Goal: Task Accomplishment & Management: Manage account settings

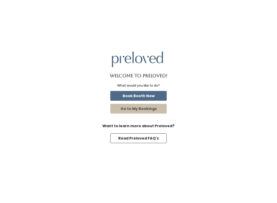
click at [129, 108] on button "Go to My Bookings" at bounding box center [138, 109] width 56 height 10
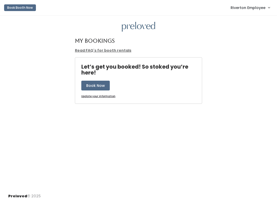
click at [252, 9] on span "Riverton Employee" at bounding box center [248, 8] width 35 height 6
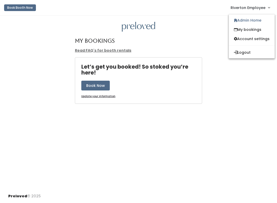
click at [239, 25] on link "Admin Home" at bounding box center [252, 20] width 46 height 9
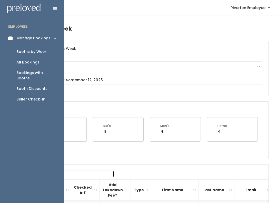
click at [34, 96] on div "Seller Check-in" at bounding box center [30, 98] width 29 height 5
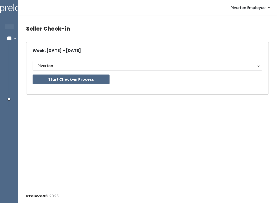
click at [74, 82] on button "Start Check-in Process" at bounding box center [71, 79] width 77 height 10
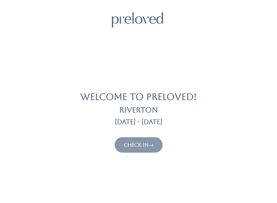
click at [147, 147] on link "Check In" at bounding box center [139, 145] width 30 height 6
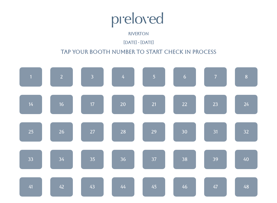
click at [215, 185] on div "47" at bounding box center [215, 186] width 5 height 7
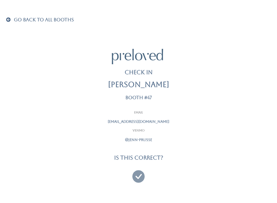
click at [137, 176] on icon at bounding box center [138, 173] width 12 height 17
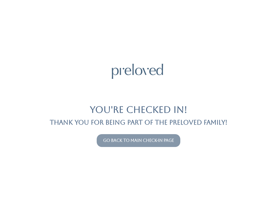
click at [161, 138] on link "Go back to main check-in page" at bounding box center [138, 140] width 71 height 5
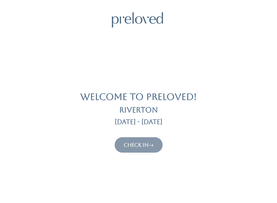
click at [154, 143] on icon at bounding box center [150, 145] width 5 height 6
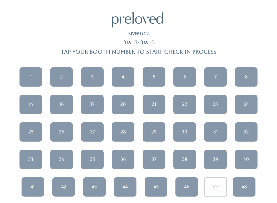
click at [65, 76] on link "2" at bounding box center [61, 76] width 23 height 19
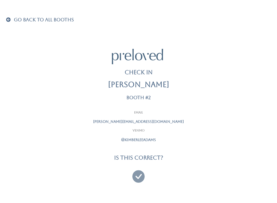
click at [142, 172] on icon at bounding box center [138, 173] width 12 height 17
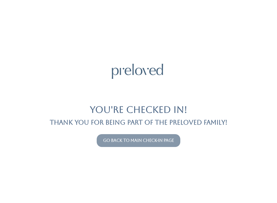
click at [139, 140] on link "Go back to main check-in page" at bounding box center [138, 140] width 71 height 5
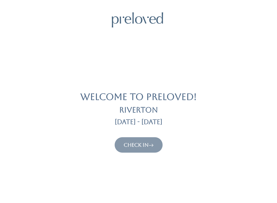
click at [148, 142] on link "Check In" at bounding box center [139, 145] width 30 height 6
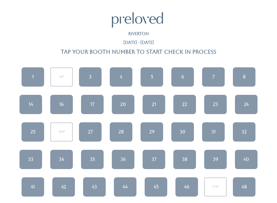
click at [94, 74] on link "3" at bounding box center [90, 76] width 23 height 19
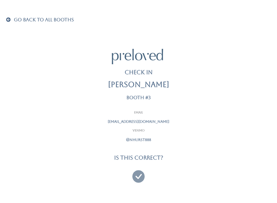
click at [142, 175] on icon at bounding box center [138, 173] width 12 height 17
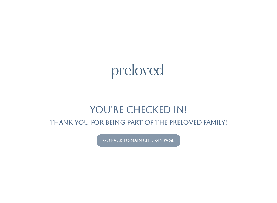
click at [136, 140] on link "Go back to main check-in page" at bounding box center [138, 140] width 71 height 5
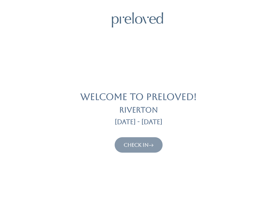
click at [140, 142] on link "Check In" at bounding box center [139, 145] width 30 height 6
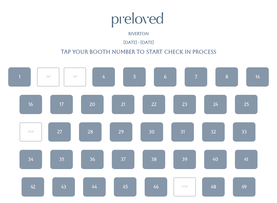
click at [171, 74] on link "6" at bounding box center [165, 76] width 23 height 19
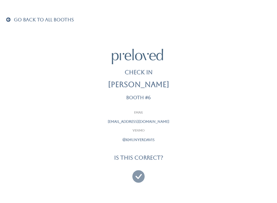
click at [141, 175] on icon at bounding box center [138, 173] width 12 height 17
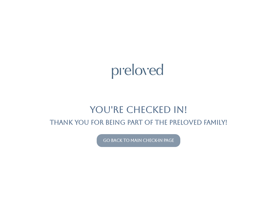
click at [129, 142] on link "Go back to main check-in page" at bounding box center [138, 140] width 71 height 5
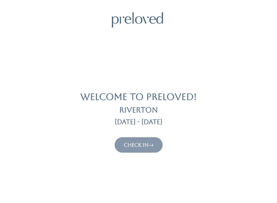
click at [152, 142] on icon at bounding box center [150, 145] width 5 height 6
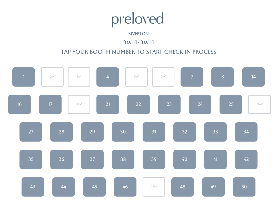
click at [63, 185] on div "44" at bounding box center [63, 186] width 5 height 7
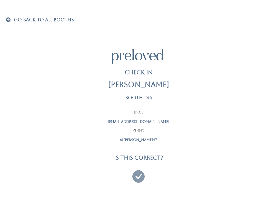
click at [137, 173] on icon at bounding box center [138, 173] width 12 height 17
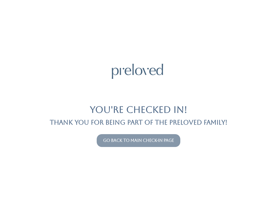
click at [153, 135] on button "Go back to main check-in page" at bounding box center [139, 140] width 84 height 13
click at [170, 138] on link "Go back to main check-in page" at bounding box center [138, 140] width 71 height 5
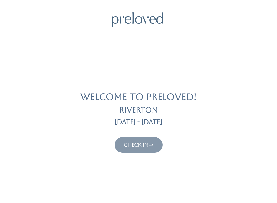
click at [152, 139] on button "Check In" at bounding box center [139, 144] width 48 height 15
click at [147, 150] on button "Check In" at bounding box center [139, 144] width 48 height 15
click at [157, 140] on button "Check In" at bounding box center [139, 144] width 48 height 15
click at [143, 142] on link "Check In" at bounding box center [139, 145] width 30 height 6
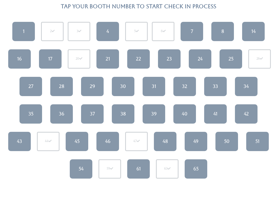
scroll to position [46, 0]
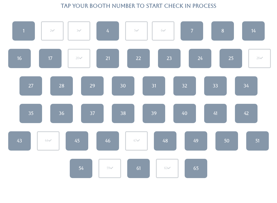
click at [82, 137] on link "45" at bounding box center [77, 140] width 23 height 19
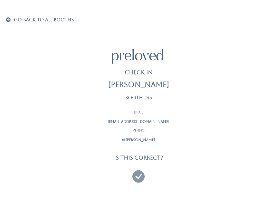
click at [142, 166] on icon at bounding box center [138, 173] width 12 height 17
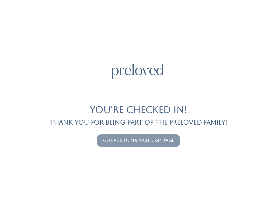
click at [137, 134] on button "Go back to main check-in page" at bounding box center [139, 140] width 84 height 13
click at [153, 136] on button "Go back to main check-in page" at bounding box center [139, 140] width 84 height 13
click at [171, 138] on link "Go back to main check-in page" at bounding box center [138, 140] width 71 height 5
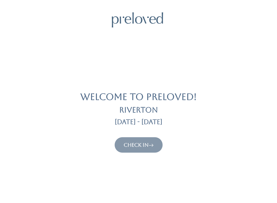
click at [165, 138] on div "Check In" at bounding box center [138, 144] width 265 height 15
click at [148, 142] on link "Check In" at bounding box center [139, 145] width 30 height 6
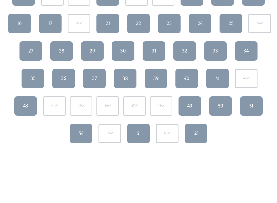
scroll to position [82, 0]
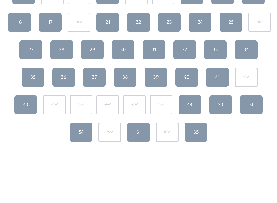
click at [82, 129] on div "54" at bounding box center [81, 132] width 5 height 7
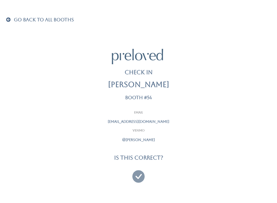
click at [143, 173] on icon at bounding box center [138, 173] width 12 height 17
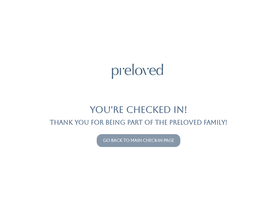
click at [133, 142] on link "Go back to main check-in page" at bounding box center [138, 140] width 71 height 5
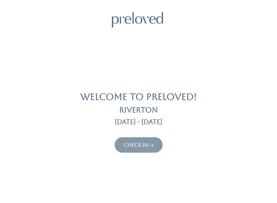
click at [135, 142] on link "Check In" at bounding box center [139, 145] width 30 height 6
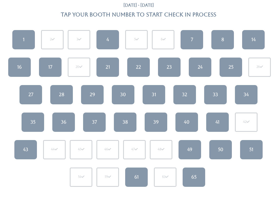
scroll to position [37, 0]
click at [255, 155] on link "51" at bounding box center [251, 149] width 23 height 19
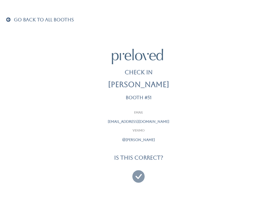
click at [141, 173] on icon at bounding box center [138, 173] width 12 height 17
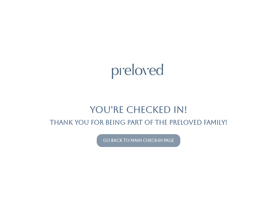
click at [132, 132] on div "Go back to main check-in page" at bounding box center [138, 140] width 271 height 17
click at [140, 142] on link "Go back to main check-in page" at bounding box center [138, 140] width 71 height 5
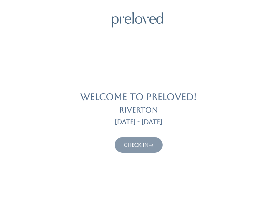
click at [130, 143] on link "Check In" at bounding box center [139, 145] width 30 height 6
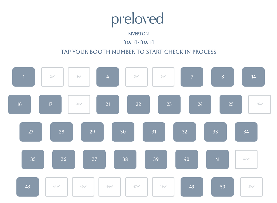
click at [227, 112] on link "25" at bounding box center [230, 104] width 23 height 19
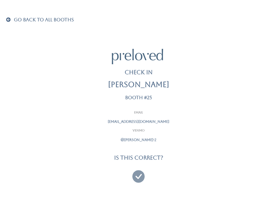
click at [134, 175] on icon at bounding box center [138, 173] width 12 height 17
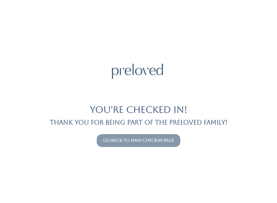
click at [142, 136] on button "Go back to main check-in page" at bounding box center [139, 140] width 84 height 13
click at [130, 140] on link "Go back to main check-in page" at bounding box center [138, 140] width 71 height 5
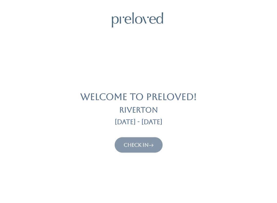
click at [124, 142] on link "Check In" at bounding box center [139, 145] width 30 height 6
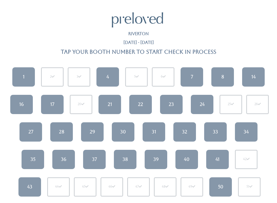
click at [247, 78] on link "14" at bounding box center [253, 76] width 23 height 19
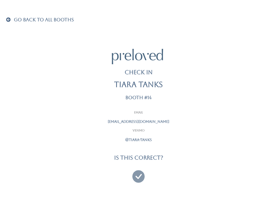
click at [142, 178] on icon at bounding box center [138, 173] width 12 height 17
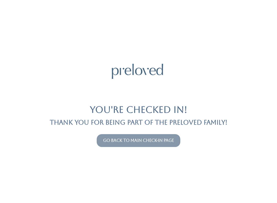
click at [124, 146] on button "Go back to main check-in page" at bounding box center [139, 140] width 84 height 13
click at [111, 139] on link "Go back to main check-in page" at bounding box center [138, 140] width 71 height 5
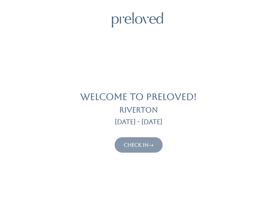
click at [124, 143] on link "Check In" at bounding box center [139, 145] width 30 height 6
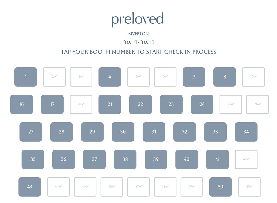
click at [132, 146] on div "1 2 3 4 5 6 7 8 14 16 17 20" at bounding box center [138, 145] width 271 height 165
click at [51, 107] on link "17" at bounding box center [52, 104] width 23 height 19
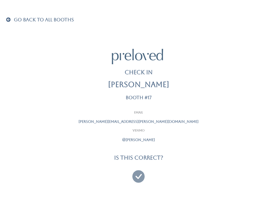
click at [138, 175] on icon at bounding box center [138, 173] width 12 height 17
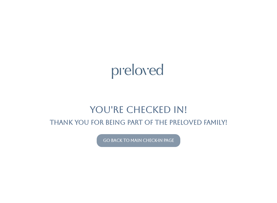
click at [120, 138] on link "Go back to main check-in page" at bounding box center [138, 140] width 71 height 5
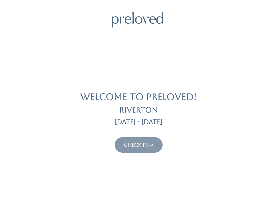
click at [125, 139] on button "Check In" at bounding box center [139, 144] width 48 height 15
click at [129, 146] on link "Check In" at bounding box center [139, 145] width 30 height 6
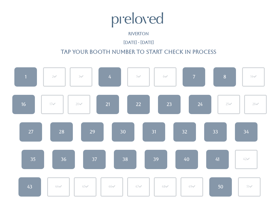
click at [198, 84] on link "7" at bounding box center [194, 76] width 23 height 19
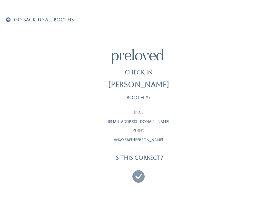
click at [134, 175] on icon at bounding box center [138, 173] width 12 height 17
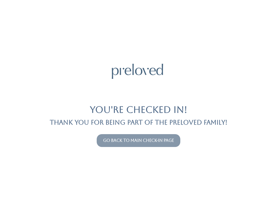
click at [169, 142] on link "Go back to main check-in page" at bounding box center [138, 140] width 71 height 5
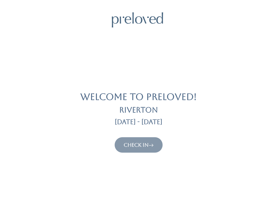
click at [151, 146] on icon at bounding box center [150, 145] width 5 height 6
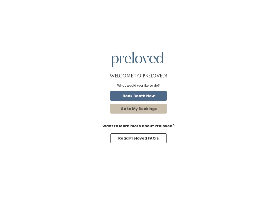
click at [151, 111] on button "Go to My Bookings" at bounding box center [138, 109] width 56 height 10
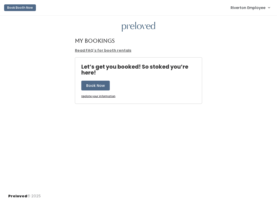
click at [254, 4] on link "Riverton Employee" at bounding box center [249, 7] width 49 height 11
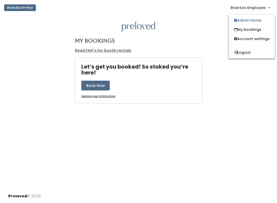
click at [261, 22] on link "Admin Home" at bounding box center [252, 20] width 46 height 9
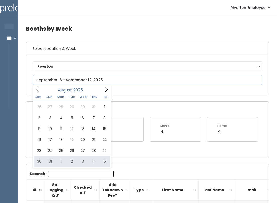
type input "August 30 to September 5"
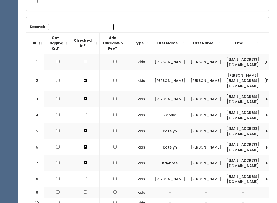
scroll to position [180, 0]
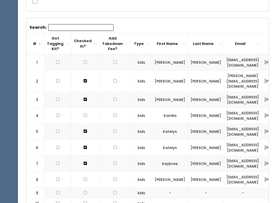
click at [82, 124] on td at bounding box center [85, 132] width 28 height 16
click at [85, 64] on input "checkbox" at bounding box center [85, 61] width 3 height 3
checkbox input "false"
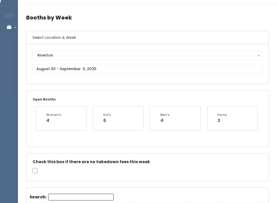
scroll to position [6, 0]
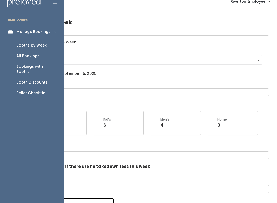
click at [42, 90] on link "Seller Check-in" at bounding box center [32, 92] width 64 height 11
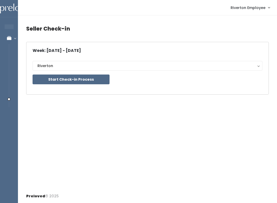
click at [94, 76] on button "Start Check-in Process" at bounding box center [71, 79] width 77 height 10
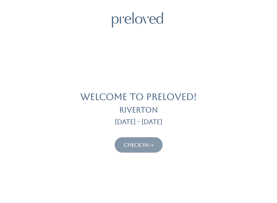
click at [141, 144] on link "Check In" at bounding box center [139, 145] width 30 height 6
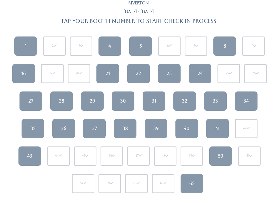
scroll to position [31, 0]
click at [222, 128] on link "41" at bounding box center [217, 128] width 23 height 19
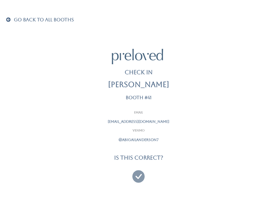
click at [7, 19] on span at bounding box center [9, 19] width 7 height 5
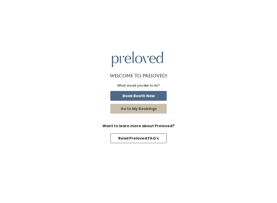
click at [147, 110] on button "Go to My Bookings" at bounding box center [138, 109] width 56 height 10
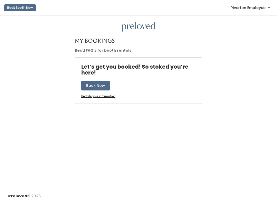
click at [262, 8] on span "Riverton Employee" at bounding box center [248, 8] width 35 height 6
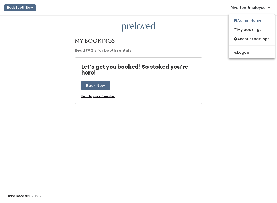
click at [261, 18] on link "Admin Home" at bounding box center [252, 20] width 46 height 9
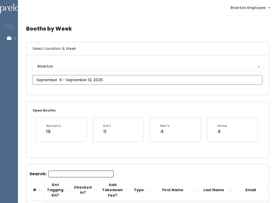
click at [84, 80] on input "text" at bounding box center [148, 80] width 230 height 10
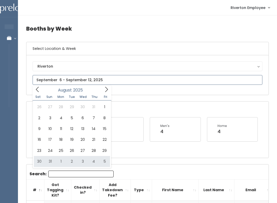
type input "August 30 to September 5"
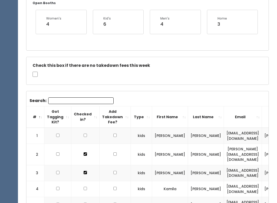
scroll to position [108, 0]
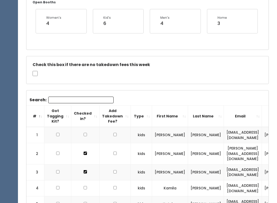
click at [87, 147] on td at bounding box center [85, 153] width 28 height 21
click at [84, 136] on input "checkbox" at bounding box center [85, 134] width 3 height 3
checkbox input "false"
click at [84, 152] on input "checkbox" at bounding box center [85, 153] width 3 height 3
checkbox input "false"
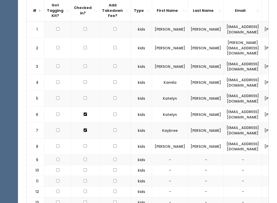
scroll to position [227, 0]
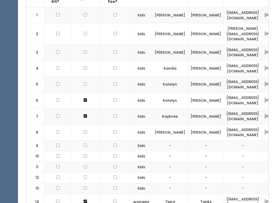
click at [85, 35] on input "checkbox" at bounding box center [85, 33] width 3 height 3
checkbox input "false"
click at [84, 112] on td at bounding box center [85, 116] width 28 height 16
click at [84, 17] on input "checkbox" at bounding box center [85, 14] width 3 height 3
checkbox input "false"
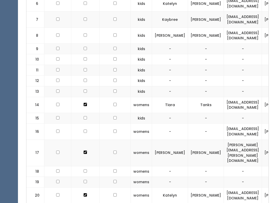
scroll to position [326, 0]
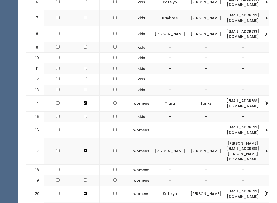
checkbox input "false"
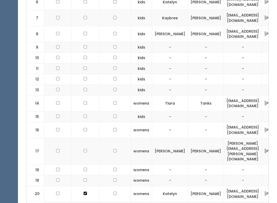
checkbox input "false"
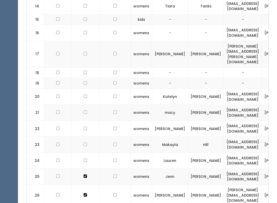
scroll to position [428, 0]
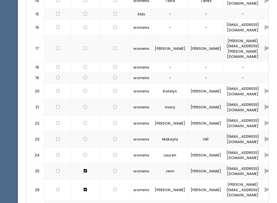
checkbox input "false"
click at [82, 179] on td at bounding box center [85, 189] width 28 height 21
click at [80, 179] on td at bounding box center [85, 189] width 28 height 21
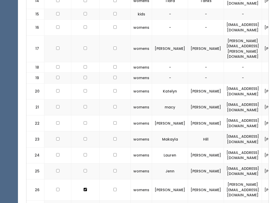
checkbox input "false"
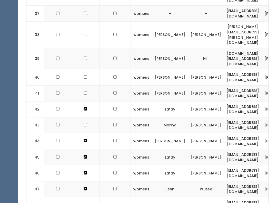
scroll to position [783, 0]
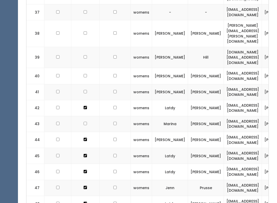
checkbox input "false"
click at [88, 132] on td at bounding box center [85, 140] width 28 height 16
click at [83, 148] on td at bounding box center [85, 156] width 28 height 16
click at [86, 180] on td at bounding box center [85, 188] width 28 height 16
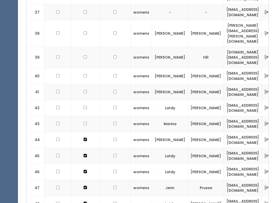
checkbox input "false"
click at [90, 148] on td at bounding box center [85, 156] width 28 height 16
click at [88, 164] on td at bounding box center [85, 172] width 28 height 16
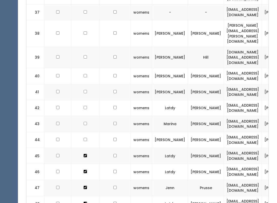
click at [89, 180] on td at bounding box center [85, 188] width 28 height 16
click at [86, 148] on td at bounding box center [85, 156] width 28 height 16
checkbox input "false"
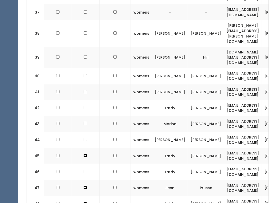
checkbox input "false"
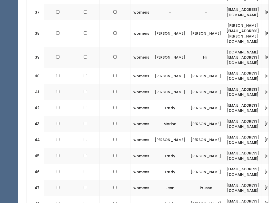
checkbox input "false"
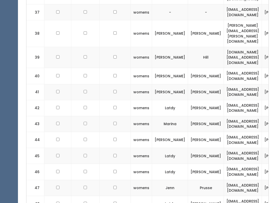
checkbox input "false"
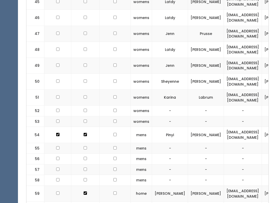
scroll to position [938, 0]
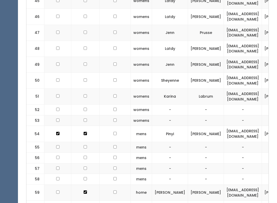
checkbox input "false"
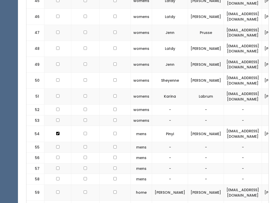
checkbox input "false"
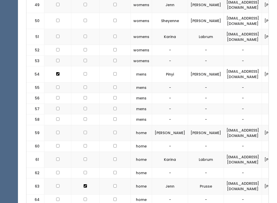
scroll to position [999, 0]
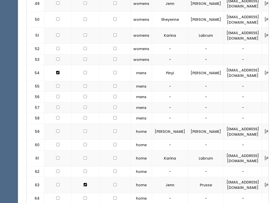
checkbox input "false"
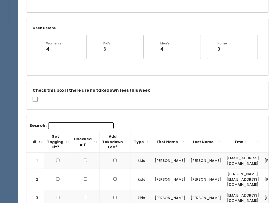
scroll to position [0, 0]
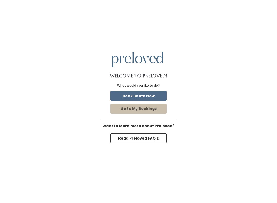
click at [224, 198] on div "Welcome to Preloved! What would you like to do? Book Booth Now Go to My Booking…" at bounding box center [138, 101] width 277 height 203
click at [157, 108] on button "Go to My Bookings" at bounding box center [138, 109] width 56 height 10
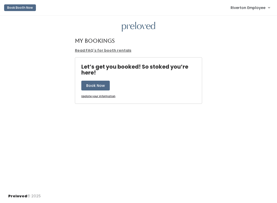
click at [259, 9] on span "Riverton Employee" at bounding box center [248, 8] width 35 height 6
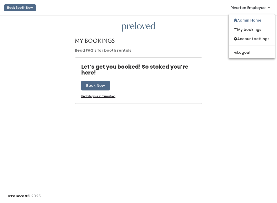
click at [258, 18] on link "Admin Home" at bounding box center [252, 20] width 46 height 9
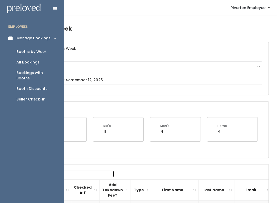
click at [39, 96] on div "Seller Check-in" at bounding box center [30, 98] width 29 height 5
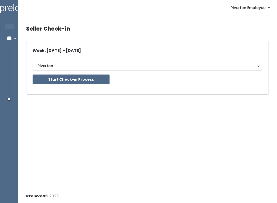
click at [86, 83] on button "Start Check-in Process" at bounding box center [71, 79] width 77 height 10
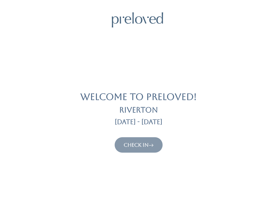
click at [143, 146] on link "Check In" at bounding box center [139, 145] width 30 height 6
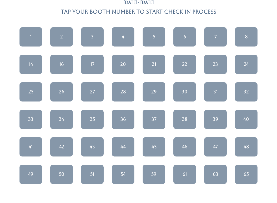
scroll to position [41, 0]
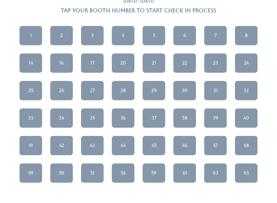
click at [92, 176] on link "51" at bounding box center [92, 172] width 23 height 19
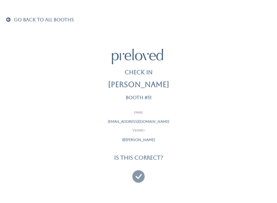
click at [7, 19] on span at bounding box center [9, 19] width 7 height 5
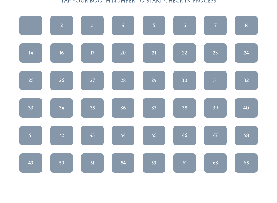
scroll to position [51, 0]
click at [29, 162] on div "49" at bounding box center [30, 162] width 5 height 7
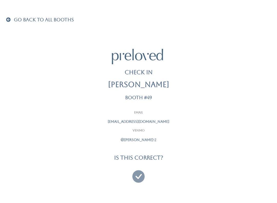
click at [9, 22] on span at bounding box center [9, 19] width 7 height 5
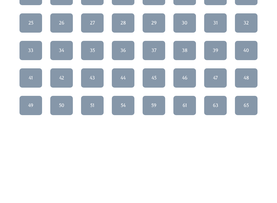
scroll to position [108, 0]
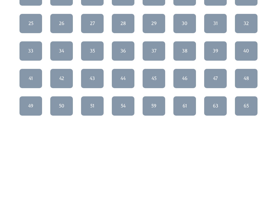
click at [42, 102] on link "49" at bounding box center [30, 105] width 23 height 19
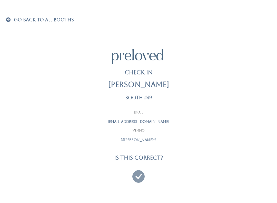
click at [137, 178] on icon at bounding box center [138, 173] width 12 height 17
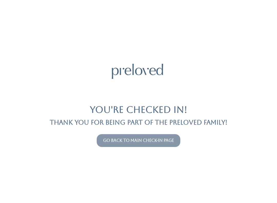
click at [111, 146] on button "Go back to main check-in page" at bounding box center [139, 140] width 84 height 13
click at [108, 142] on link "Go back to main check-in page" at bounding box center [138, 140] width 71 height 5
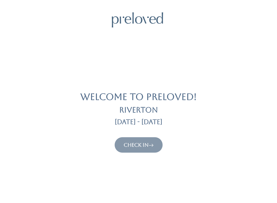
click at [134, 145] on link "Check In" at bounding box center [139, 145] width 30 height 6
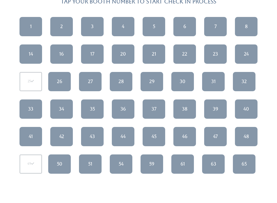
scroll to position [52, 0]
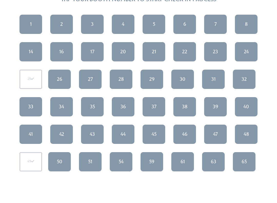
click at [89, 162] on div "51" at bounding box center [90, 161] width 4 height 7
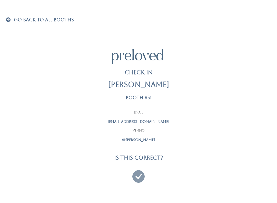
click at [144, 158] on h4 "Is this correct?" at bounding box center [138, 157] width 49 height 6
click at [135, 177] on icon at bounding box center [138, 173] width 12 height 17
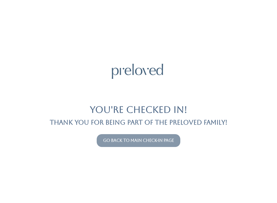
click at [141, 146] on button "Go back to main check-in page" at bounding box center [139, 140] width 84 height 13
click at [131, 138] on link "Go back to main check-in page" at bounding box center [138, 140] width 71 height 5
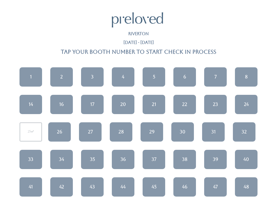
click at [135, 146] on div "1 2 3 4 5 6 7 8 14 16 17 20 21" at bounding box center [138, 145] width 271 height 165
click at [32, 158] on div "33" at bounding box center [30, 159] width 5 height 7
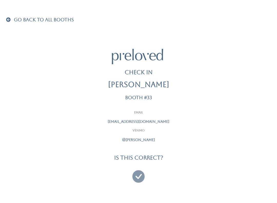
click at [138, 178] on icon at bounding box center [138, 173] width 12 height 17
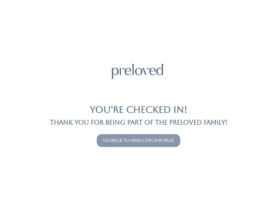
click at [167, 146] on button "Go back to main check-in page" at bounding box center [139, 140] width 84 height 13
click at [161, 139] on link "Go back to main check-in page" at bounding box center [138, 140] width 71 height 5
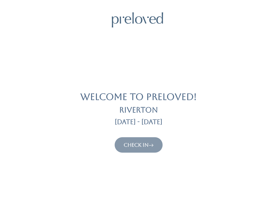
click at [142, 140] on button "Check In" at bounding box center [139, 144] width 48 height 15
click at [134, 147] on link "Check In" at bounding box center [139, 145] width 30 height 6
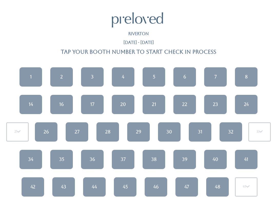
click at [34, 157] on link "34" at bounding box center [30, 158] width 23 height 19
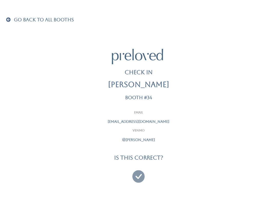
click at [142, 176] on icon at bounding box center [138, 173] width 12 height 17
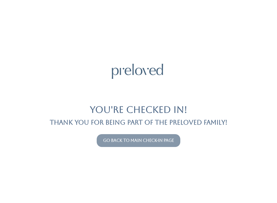
click at [153, 141] on link "Go back to main check-in page" at bounding box center [138, 140] width 71 height 5
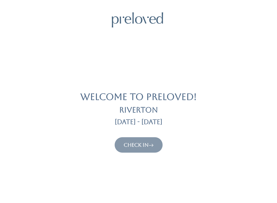
click at [144, 144] on link "Check In" at bounding box center [139, 145] width 30 height 6
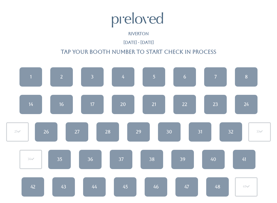
click at [20, 200] on div "1 2 3 4 5 6 7 8 14 16 17 20 21" at bounding box center [138, 145] width 271 height 165
click at [93, 78] on div "3" at bounding box center [92, 76] width 3 height 7
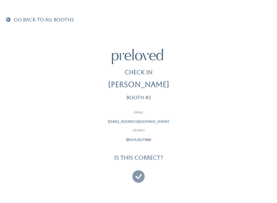
click at [133, 170] on div at bounding box center [138, 173] width 128 height 19
click at [136, 175] on icon at bounding box center [138, 173] width 12 height 17
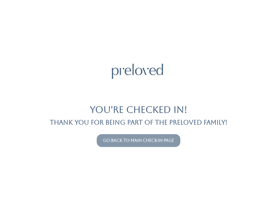
click at [122, 135] on button "Go back to main check-in page" at bounding box center [139, 140] width 84 height 13
click at [154, 142] on link "Go back to main check-in page" at bounding box center [138, 140] width 71 height 5
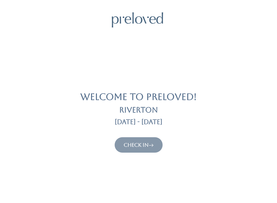
click at [142, 144] on link "Check In" at bounding box center [139, 145] width 30 height 6
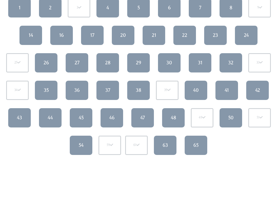
scroll to position [69, 0]
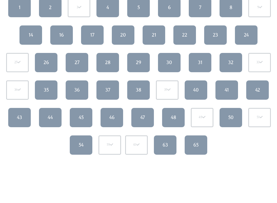
click at [143, 8] on link "5" at bounding box center [138, 7] width 23 height 19
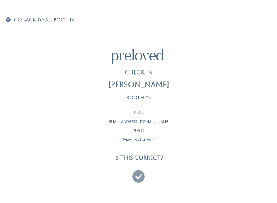
click at [138, 171] on icon at bounding box center [138, 173] width 12 height 17
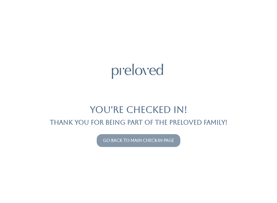
click at [170, 138] on link "Go back to main check-in page" at bounding box center [138, 140] width 71 height 5
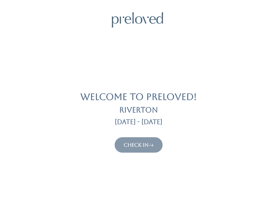
click at [153, 143] on icon at bounding box center [150, 145] width 5 height 6
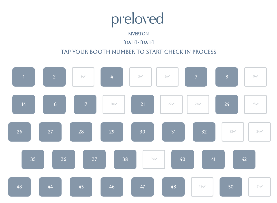
click at [20, 74] on link "1" at bounding box center [23, 76] width 23 height 19
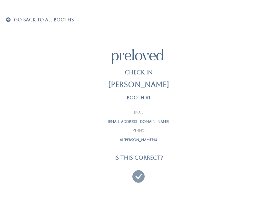
click at [140, 174] on icon at bounding box center [138, 173] width 12 height 17
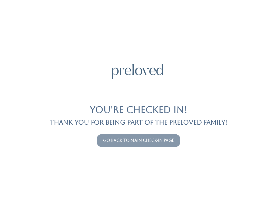
click at [107, 138] on link "Go back to main check-in page" at bounding box center [138, 140] width 71 height 5
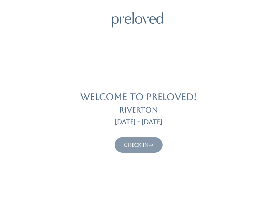
click at [129, 139] on button "Check In" at bounding box center [139, 144] width 48 height 15
click at [135, 144] on link "Check In" at bounding box center [139, 145] width 30 height 6
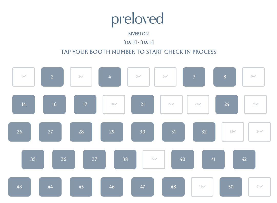
click at [94, 161] on div "37" at bounding box center [94, 159] width 5 height 7
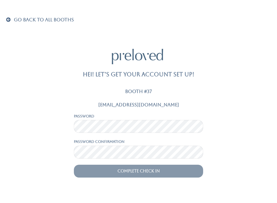
click at [131, 171] on input "Complete Check In" at bounding box center [138, 170] width 129 height 13
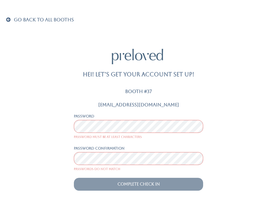
click at [16, 22] on span "Go Back To All Booths" at bounding box center [44, 19] width 60 height 5
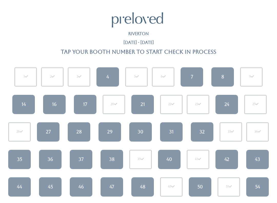
click at [114, 161] on div "38" at bounding box center [111, 159] width 5 height 7
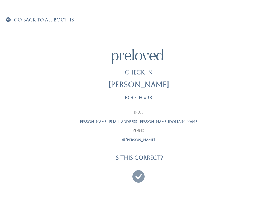
click at [143, 175] on icon at bounding box center [138, 173] width 12 height 17
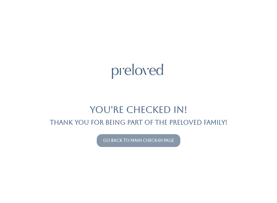
click at [149, 142] on link "Go back to main check-in page" at bounding box center [138, 140] width 71 height 5
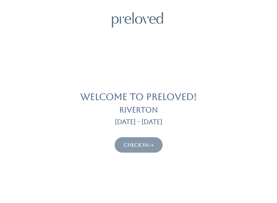
click at [139, 144] on link "Check In" at bounding box center [139, 145] width 30 height 6
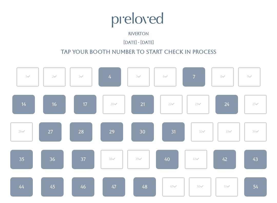
click at [112, 130] on div "29" at bounding box center [111, 131] width 5 height 7
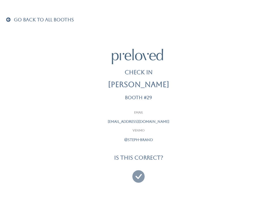
click at [140, 172] on icon at bounding box center [138, 173] width 12 height 17
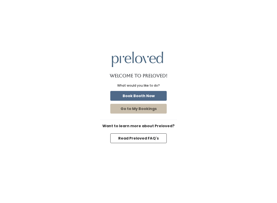
click at [148, 111] on button "Go to My Bookings" at bounding box center [138, 109] width 56 height 10
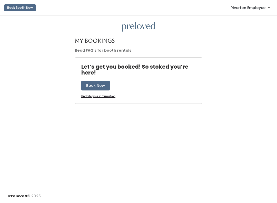
click at [257, 9] on span "Riverton Employee" at bounding box center [248, 8] width 35 height 6
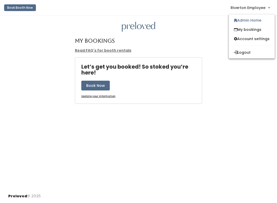
click at [257, 18] on link "Admin Home" at bounding box center [252, 20] width 46 height 9
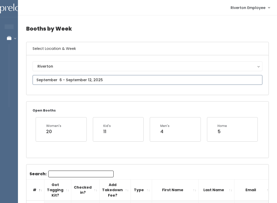
click at [111, 80] on input "text" at bounding box center [148, 80] width 230 height 10
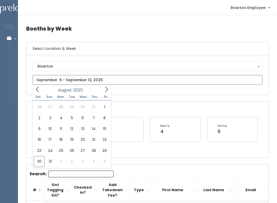
type input "August 30 to September 5"
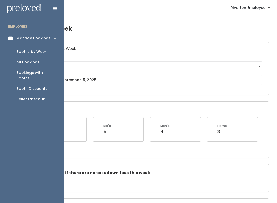
click at [13, 37] on icon at bounding box center [11, 38] width 7 height 4
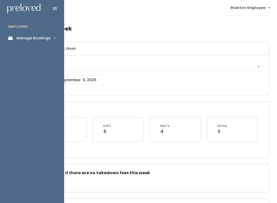
click at [57, 33] on link "Manage Bookings" at bounding box center [32, 38] width 64 height 12
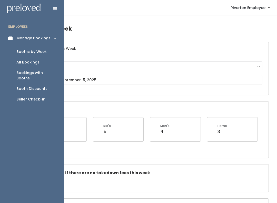
click at [33, 94] on link "Seller Check-in" at bounding box center [32, 99] width 64 height 11
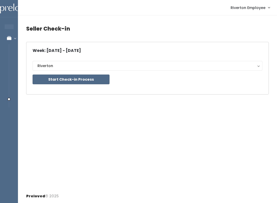
click at [106, 115] on div "Seller Check-in Week: [DATE] - [DATE] Riverton Riverton Start Check-in Process" at bounding box center [147, 102] width 259 height 174
click at [71, 109] on div "Seller Check-in Week: Aug 30 - Sep 5, 2025 Riverton Riverton Start Check-in Pro…" at bounding box center [147, 102] width 259 height 174
click at [85, 83] on button "Start Check-in Process" at bounding box center [71, 79] width 77 height 10
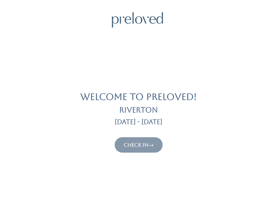
click at [139, 144] on link "Check In" at bounding box center [139, 145] width 30 height 6
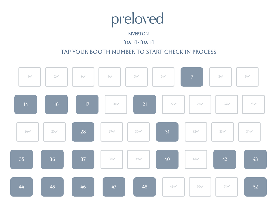
click at [77, 162] on link "37" at bounding box center [83, 158] width 23 height 19
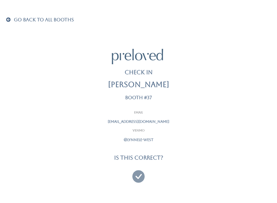
click at [140, 176] on icon at bounding box center [138, 173] width 12 height 17
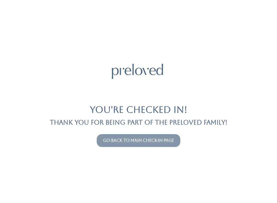
click at [125, 142] on link "Go back to main check-in page" at bounding box center [138, 140] width 71 height 5
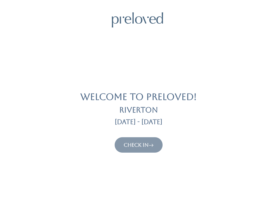
click at [143, 147] on link "Check In" at bounding box center [139, 145] width 30 height 6
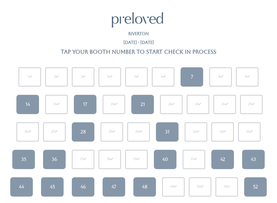
click at [85, 136] on link "28" at bounding box center [83, 131] width 23 height 19
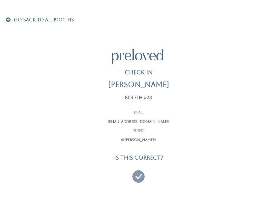
click at [141, 174] on icon at bounding box center [138, 173] width 12 height 17
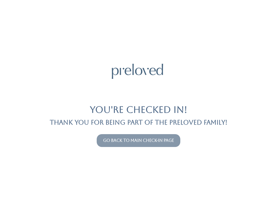
click at [119, 141] on link "Go back to main check-in page" at bounding box center [138, 140] width 71 height 5
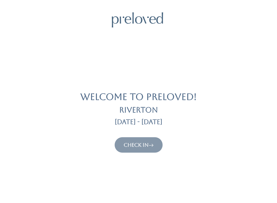
click at [160, 148] on button "Check In" at bounding box center [139, 144] width 48 height 15
click at [147, 146] on link "Check In" at bounding box center [139, 145] width 30 height 6
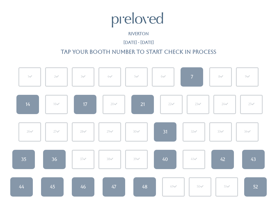
click at [186, 74] on link "7" at bounding box center [192, 76] width 23 height 19
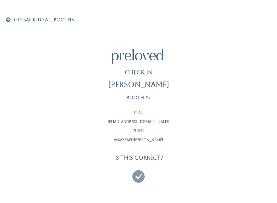
click at [142, 175] on icon at bounding box center [138, 173] width 12 height 17
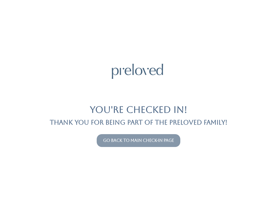
click at [170, 142] on link "Go back to main check-in page" at bounding box center [138, 140] width 71 height 5
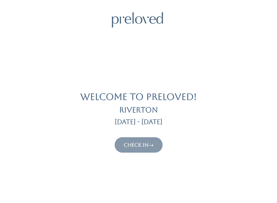
click at [151, 146] on icon at bounding box center [150, 145] width 5 height 6
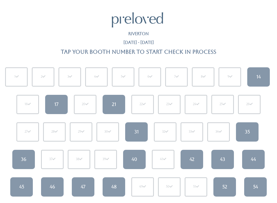
click at [254, 71] on link "14" at bounding box center [258, 76] width 23 height 19
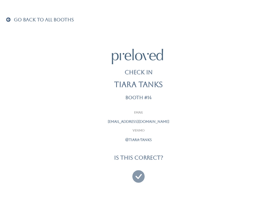
click at [141, 174] on icon at bounding box center [138, 173] width 12 height 17
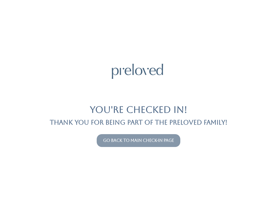
click at [160, 142] on link "Go back to main check-in page" at bounding box center [138, 140] width 71 height 5
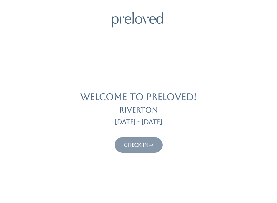
click at [145, 145] on link "Check In" at bounding box center [139, 145] width 30 height 6
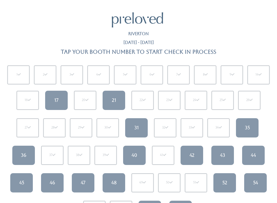
click at [90, 188] on link "47" at bounding box center [83, 182] width 23 height 19
click at [72, 179] on link "47" at bounding box center [83, 182] width 23 height 19
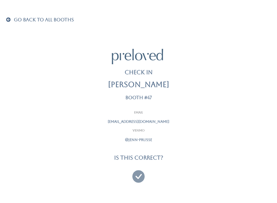
click at [85, 183] on div "Email jennprusse@yahoo.com Venmo @jenn-prusse Is this correct?" at bounding box center [138, 146] width 271 height 77
click at [136, 173] on icon at bounding box center [138, 173] width 12 height 17
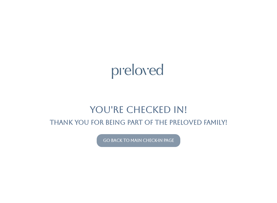
click at [146, 142] on link "Go back to main check-in page" at bounding box center [138, 140] width 71 height 5
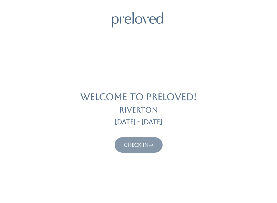
click at [154, 143] on icon at bounding box center [150, 145] width 5 height 6
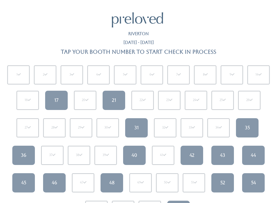
click at [254, 154] on div "44" at bounding box center [253, 155] width 5 height 7
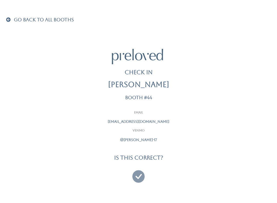
click at [139, 172] on icon at bounding box center [138, 173] width 12 height 17
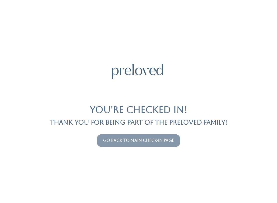
click at [151, 138] on link "Go back to main check-in page" at bounding box center [138, 140] width 71 height 5
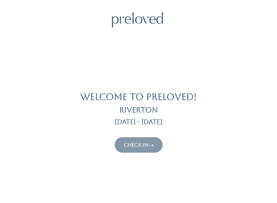
click at [152, 144] on icon at bounding box center [150, 145] width 5 height 6
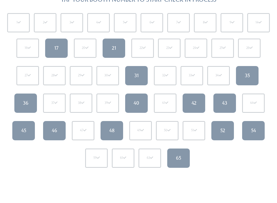
scroll to position [52, 0]
click at [220, 105] on link "43" at bounding box center [224, 102] width 23 height 19
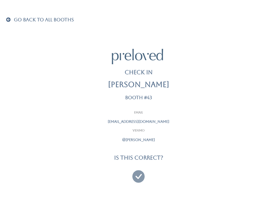
click at [139, 175] on icon at bounding box center [138, 173] width 12 height 17
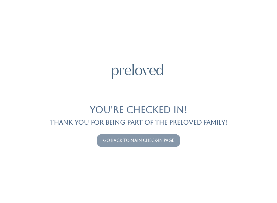
click at [148, 139] on link "Go back to main check-in page" at bounding box center [138, 140] width 71 height 5
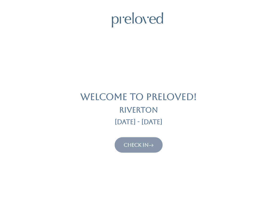
click at [145, 142] on link "Check In" at bounding box center [139, 145] width 30 height 6
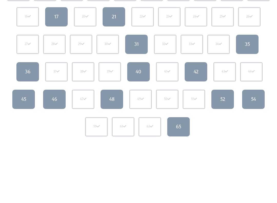
scroll to position [84, 0]
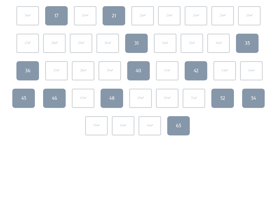
click at [22, 98] on div "45" at bounding box center [23, 98] width 5 height 7
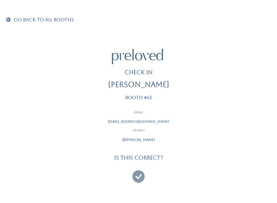
click at [140, 174] on icon at bounding box center [138, 173] width 12 height 17
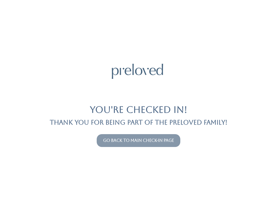
click at [157, 141] on link "Go back to main check-in page" at bounding box center [138, 140] width 71 height 5
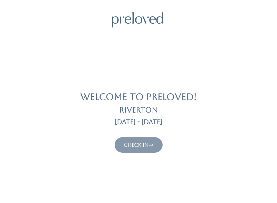
click at [147, 145] on link "Check In" at bounding box center [139, 145] width 30 height 6
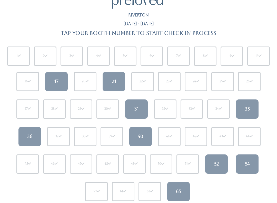
scroll to position [23, 0]
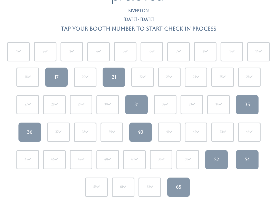
click at [181, 188] on div "65" at bounding box center [178, 186] width 5 height 7
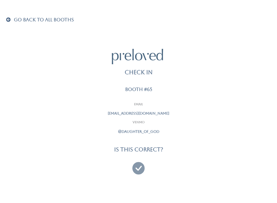
click at [136, 166] on icon at bounding box center [138, 165] width 12 height 17
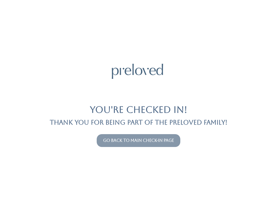
click at [167, 150] on div "You're checked in! Thank you for being part of the Preloved family! Go back to …" at bounding box center [138, 101] width 265 height 203
click at [172, 146] on button "Go back to main check-in page" at bounding box center [139, 140] width 84 height 13
click at [167, 140] on link "Go back to main check-in page" at bounding box center [138, 140] width 71 height 5
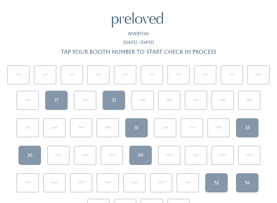
click at [51, 99] on link "17" at bounding box center [56, 100] width 23 height 19
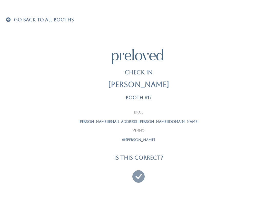
click at [139, 177] on icon at bounding box center [138, 173] width 12 height 17
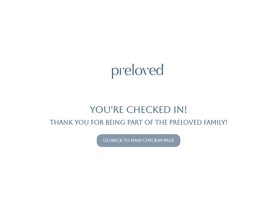
click at [121, 135] on button "Go back to main check-in page" at bounding box center [139, 140] width 84 height 13
click at [131, 142] on link "Go back to main check-in page" at bounding box center [138, 140] width 71 height 5
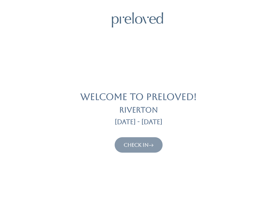
click at [145, 142] on link "Check In" at bounding box center [139, 145] width 30 height 6
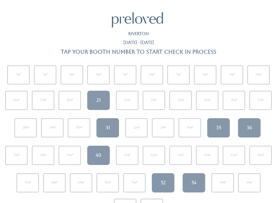
click at [113, 128] on link "31" at bounding box center [107, 127] width 23 height 19
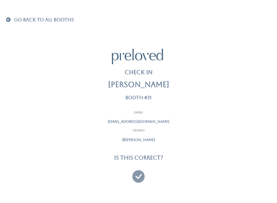
click at [139, 177] on icon at bounding box center [138, 173] width 12 height 17
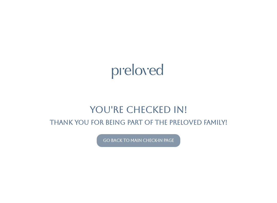
click at [134, 138] on link "Go back to main check-in page" at bounding box center [138, 140] width 71 height 5
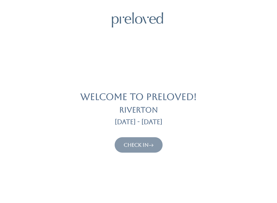
click at [132, 144] on link "Check In" at bounding box center [139, 145] width 30 height 6
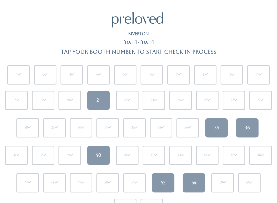
click at [206, 123] on link "35" at bounding box center [216, 127] width 23 height 19
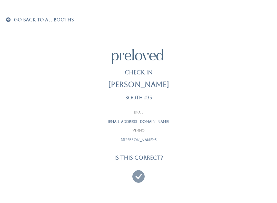
click at [135, 177] on icon at bounding box center [138, 173] width 12 height 17
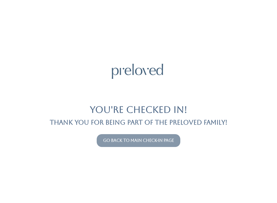
click at [118, 146] on button "Go back to main check-in page" at bounding box center [139, 140] width 84 height 13
click at [109, 140] on link "Go back to main check-in page" at bounding box center [138, 140] width 71 height 5
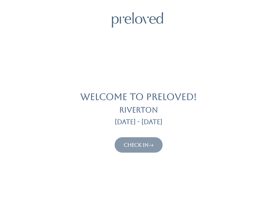
click at [124, 142] on link "Check In" at bounding box center [139, 145] width 30 height 6
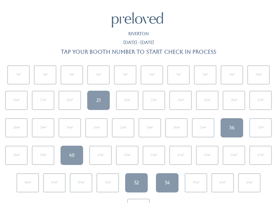
click at [165, 185] on div "54" at bounding box center [167, 182] width 5 height 7
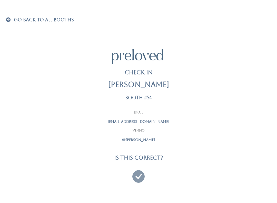
click at [136, 176] on icon at bounding box center [138, 173] width 12 height 17
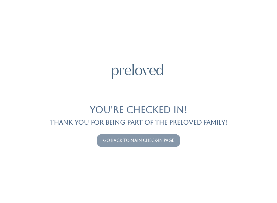
click at [139, 139] on link "Go back to main check-in page" at bounding box center [138, 140] width 71 height 5
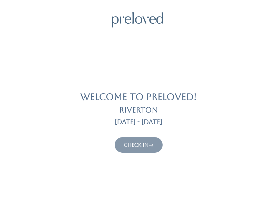
click at [139, 147] on link "Check In" at bounding box center [139, 145] width 30 height 6
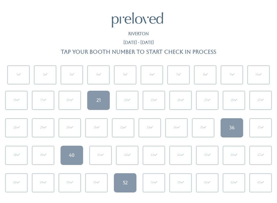
click at [120, 184] on link "52" at bounding box center [125, 182] width 23 height 19
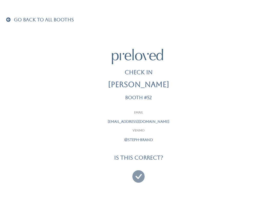
click at [135, 172] on div at bounding box center [138, 173] width 128 height 19
click at [138, 172] on icon at bounding box center [138, 173] width 12 height 17
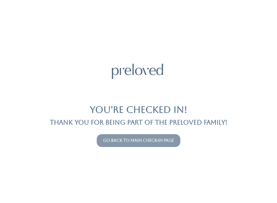
click at [113, 138] on link "Go back to main check-in page" at bounding box center [138, 140] width 71 height 5
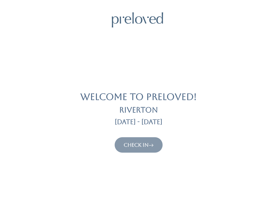
click at [131, 145] on link "Check In" at bounding box center [139, 145] width 30 height 6
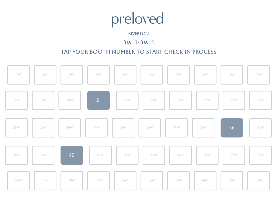
click at [256, 189] on div "65" at bounding box center [258, 180] width 23 height 19
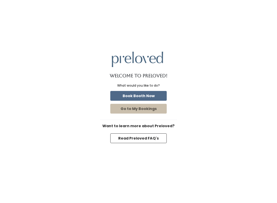
click at [154, 111] on button "Go to My Bookings" at bounding box center [138, 109] width 56 height 10
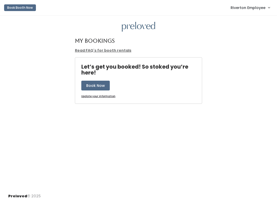
click at [261, 10] on span "Riverton Employee" at bounding box center [248, 8] width 35 height 6
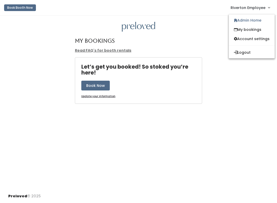
click at [258, 22] on link "Admin Home" at bounding box center [252, 20] width 46 height 9
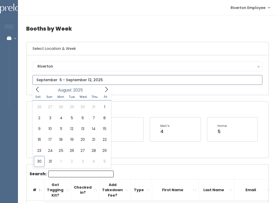
type input "August 30 to September 5"
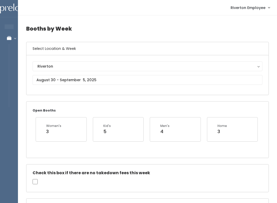
click at [122, 125] on div "Kid's 5" at bounding box center [118, 128] width 38 height 11
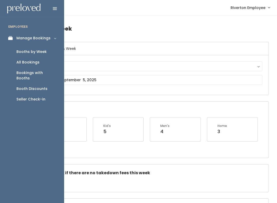
click at [14, 36] on icon at bounding box center [11, 38] width 7 height 4
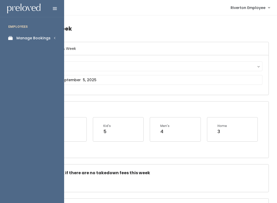
click at [20, 39] on div "Manage Bookings" at bounding box center [33, 37] width 34 height 5
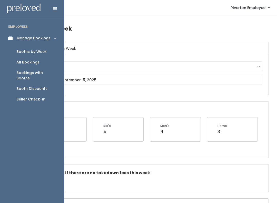
click at [26, 96] on div "Seller Check-in" at bounding box center [30, 98] width 29 height 5
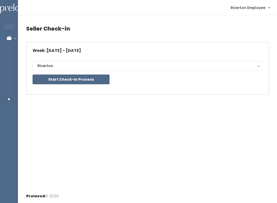
click at [94, 78] on button "Start Check-in Process" at bounding box center [71, 79] width 77 height 10
